Goal: Information Seeking & Learning: Find specific page/section

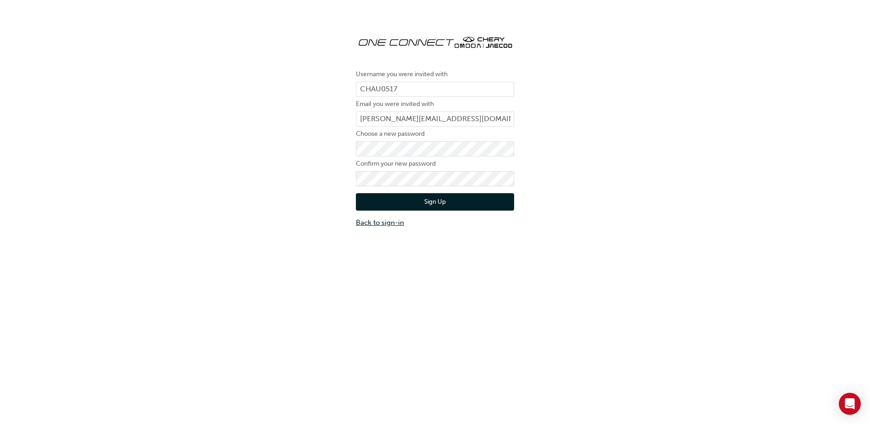
click at [397, 222] on link "Back to sign-in" at bounding box center [435, 222] width 158 height 11
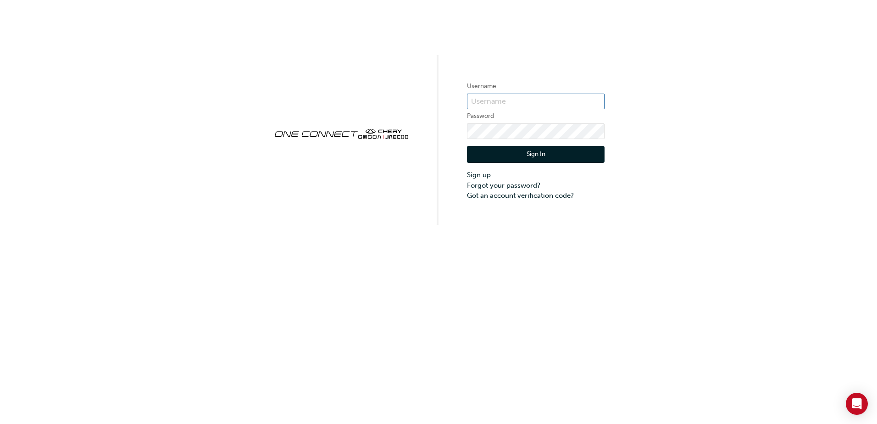
type input "CHAU0517"
click at [541, 153] on button "Sign In" at bounding box center [536, 154] width 138 height 17
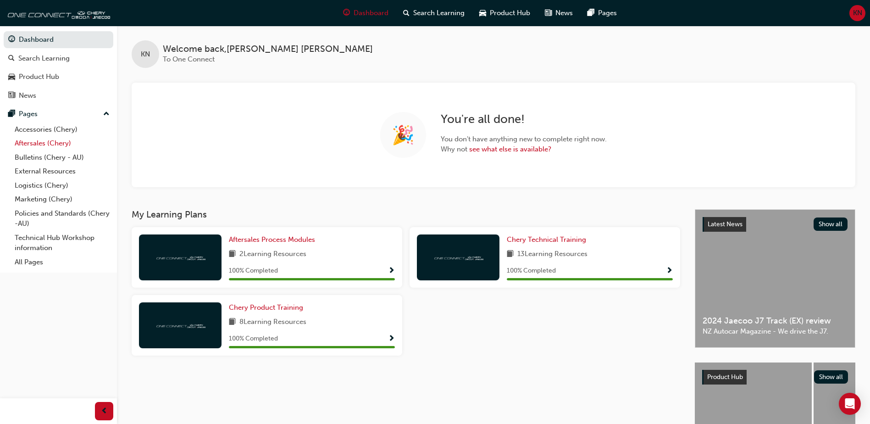
click at [45, 143] on link "Aftersales (Chery)" at bounding box center [62, 143] width 102 height 14
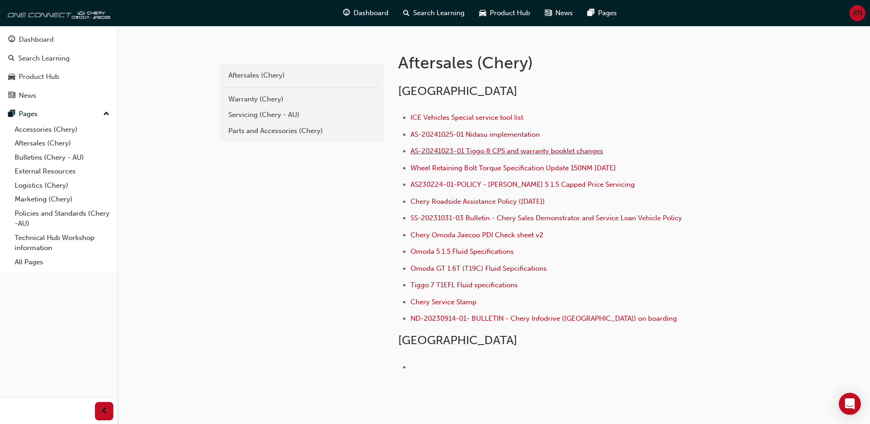
scroll to position [184, 0]
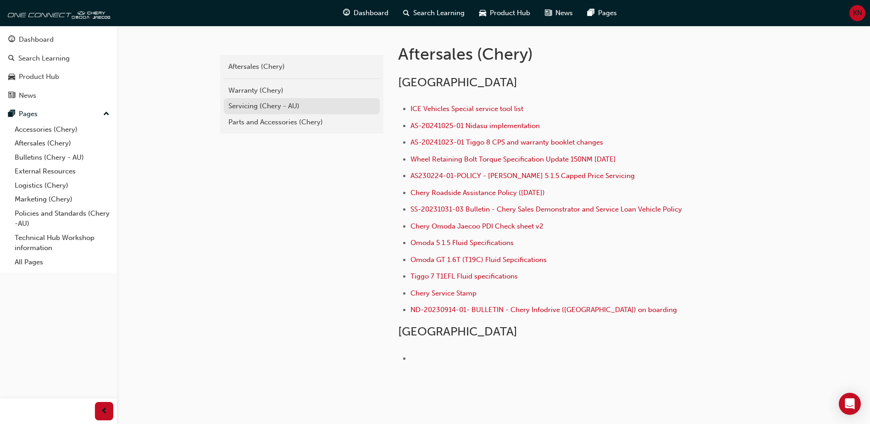
click at [261, 103] on div "Servicing (Chery - AU)" at bounding box center [301, 106] width 147 height 11
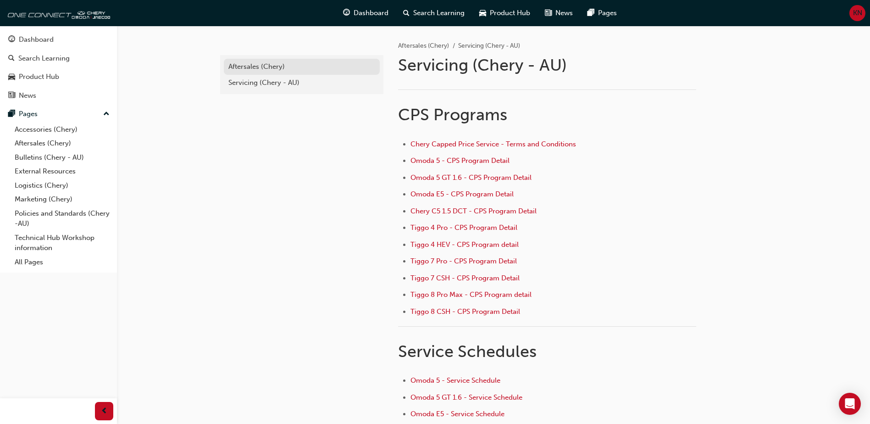
click at [284, 72] on link "Aftersales (Chery)" at bounding box center [302, 67] width 156 height 16
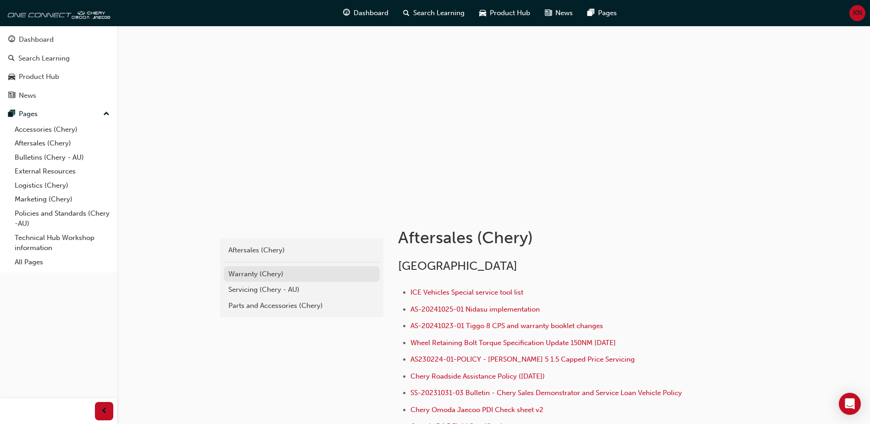
click at [271, 278] on div "Warranty (Chery)" at bounding box center [301, 274] width 147 height 11
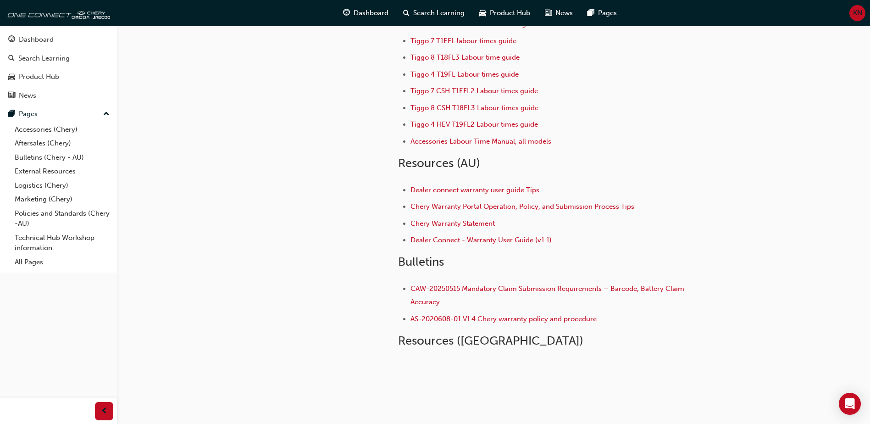
scroll to position [132, 0]
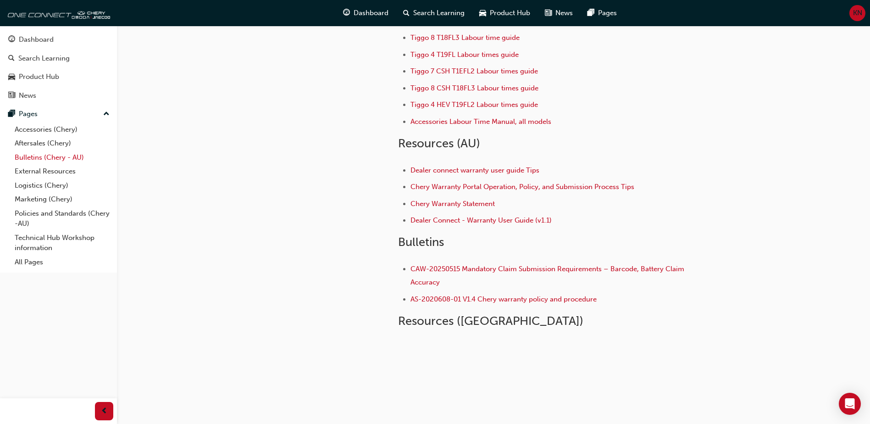
click at [33, 161] on link "Bulletins (Chery - AU)" at bounding box center [62, 157] width 102 height 14
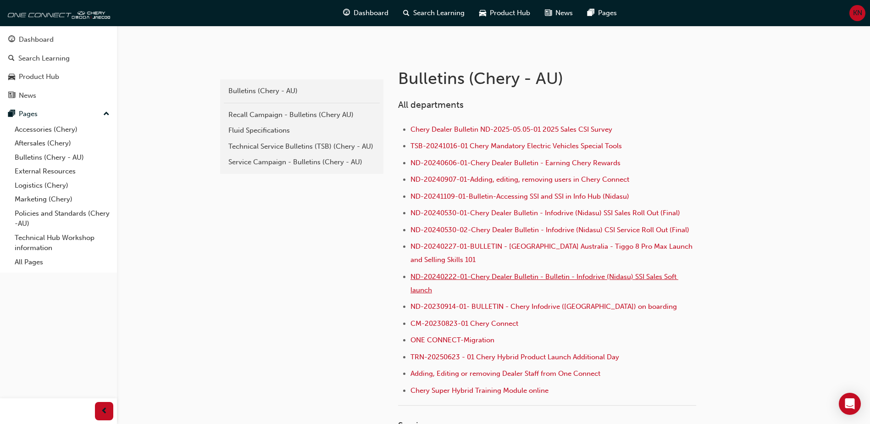
scroll to position [137, 0]
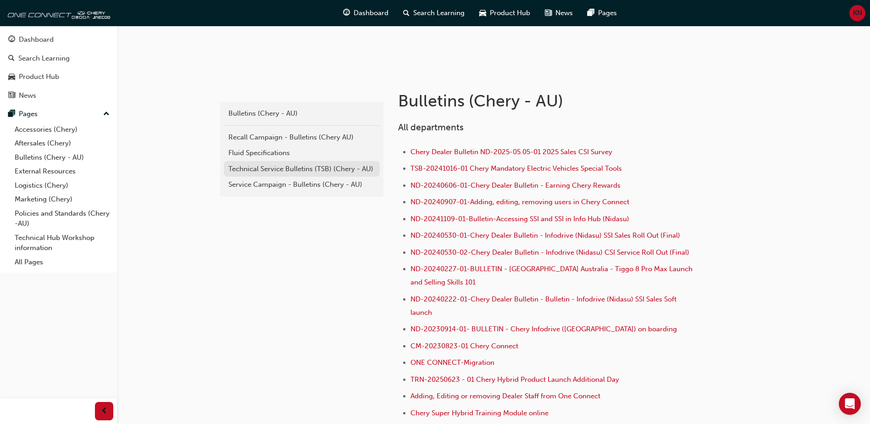
click at [309, 170] on div "Technical Service Bulletins (TSB) (Chery - AU)" at bounding box center [301, 169] width 147 height 11
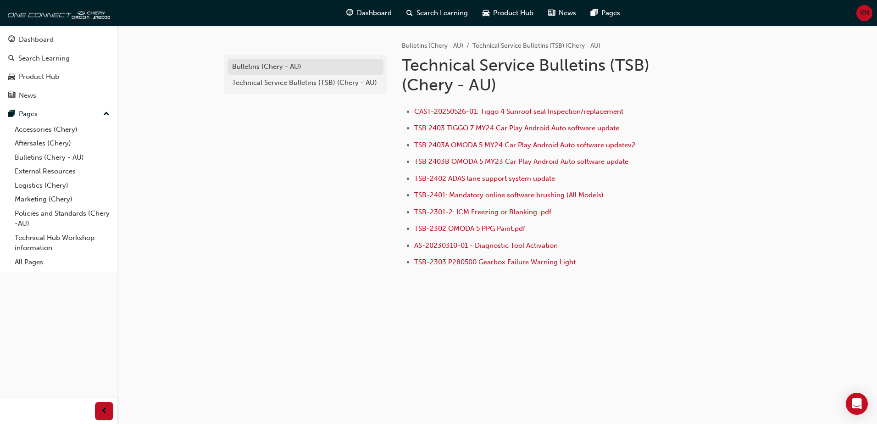
click at [307, 72] on link "Bulletins (Chery - AU)" at bounding box center [306, 67] width 156 height 16
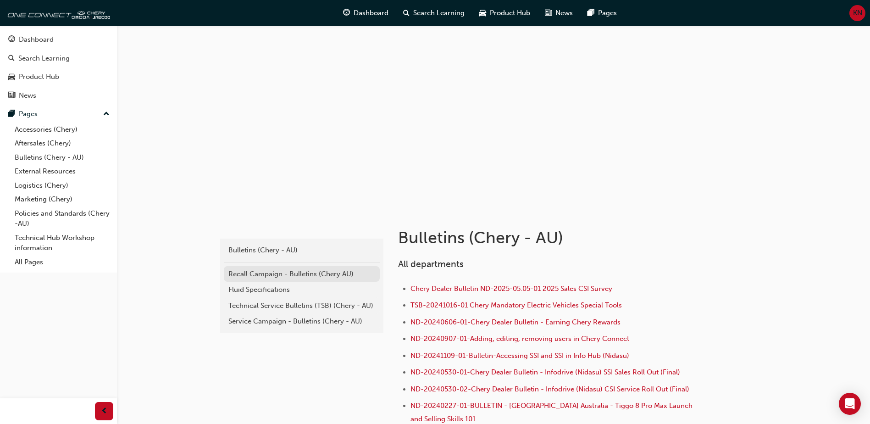
click at [310, 276] on div "Recall Campaign - Bulletins (Chery AU)" at bounding box center [301, 274] width 147 height 11
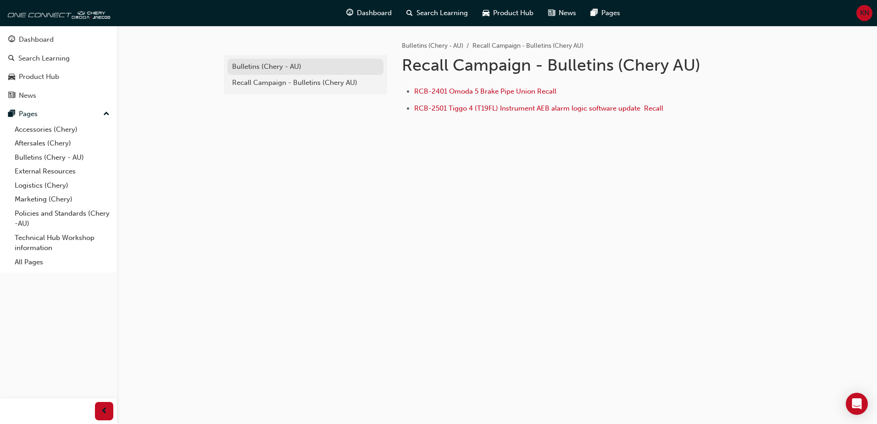
click at [281, 68] on div "Bulletins (Chery - AU)" at bounding box center [305, 66] width 147 height 11
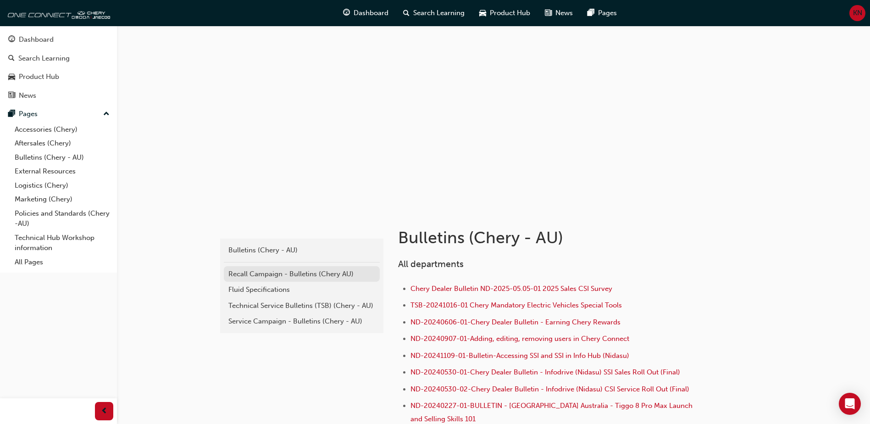
click at [277, 274] on div "Recall Campaign - Bulletins (Chery AU)" at bounding box center [301, 274] width 147 height 11
click at [301, 317] on div "Service Campaign - Bulletins (Chery - AU)" at bounding box center [301, 321] width 147 height 11
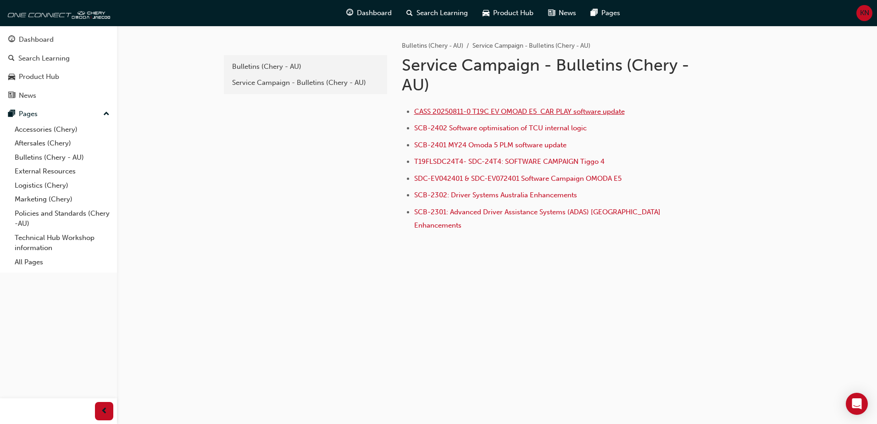
click at [457, 111] on span "CASS 20250811-0 T19C EV OMOAD E5 CAR PLAY software update" at bounding box center [519, 111] width 211 height 8
